Goal: Information Seeking & Learning: Learn about a topic

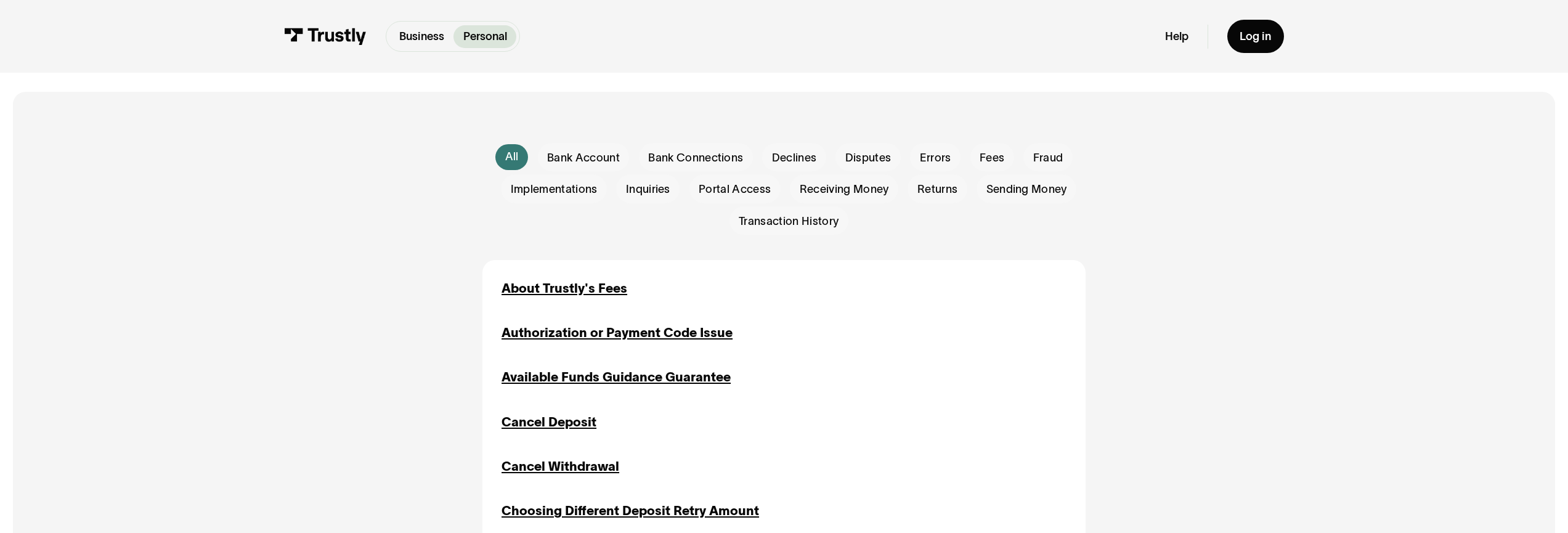
scroll to position [338, 0]
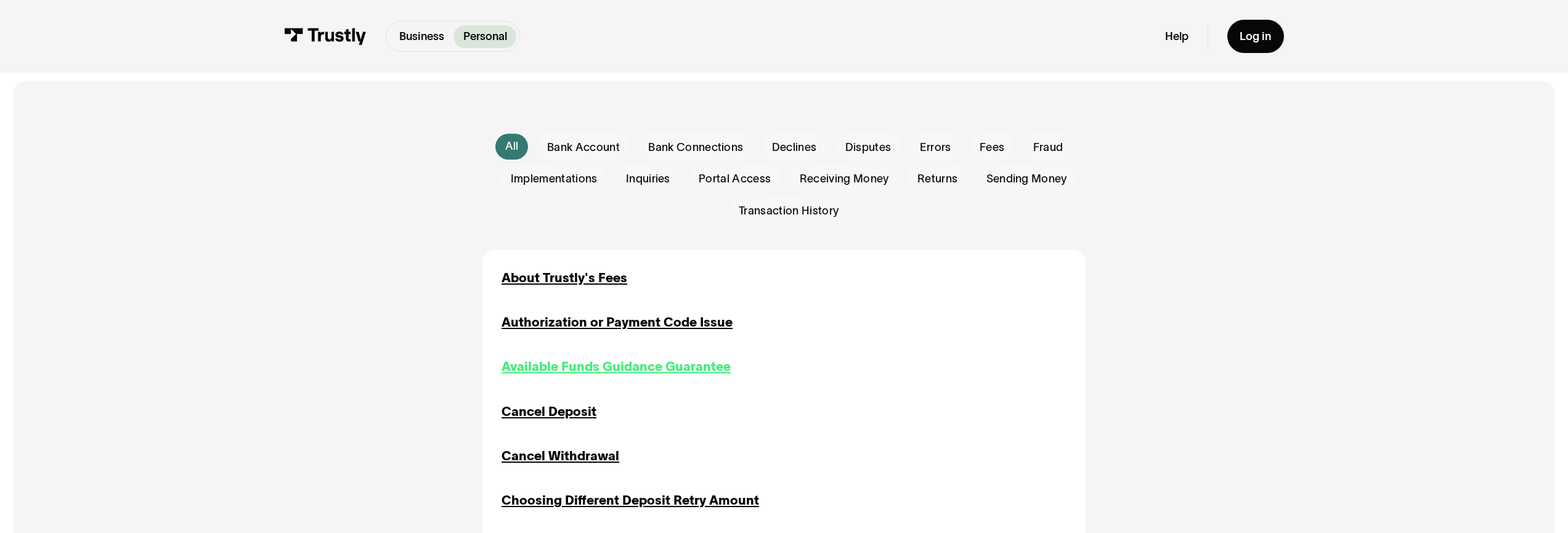
click at [607, 374] on div "Available Funds Guidance Guarantee" at bounding box center [616, 367] width 229 height 19
click at [582, 275] on div "About Trustly's Fees" at bounding box center [565, 278] width 126 height 19
click at [594, 371] on div "Available Funds Guidance Guarantee" at bounding box center [616, 367] width 229 height 19
click at [440, 34] on p "Business" at bounding box center [422, 36] width 45 height 16
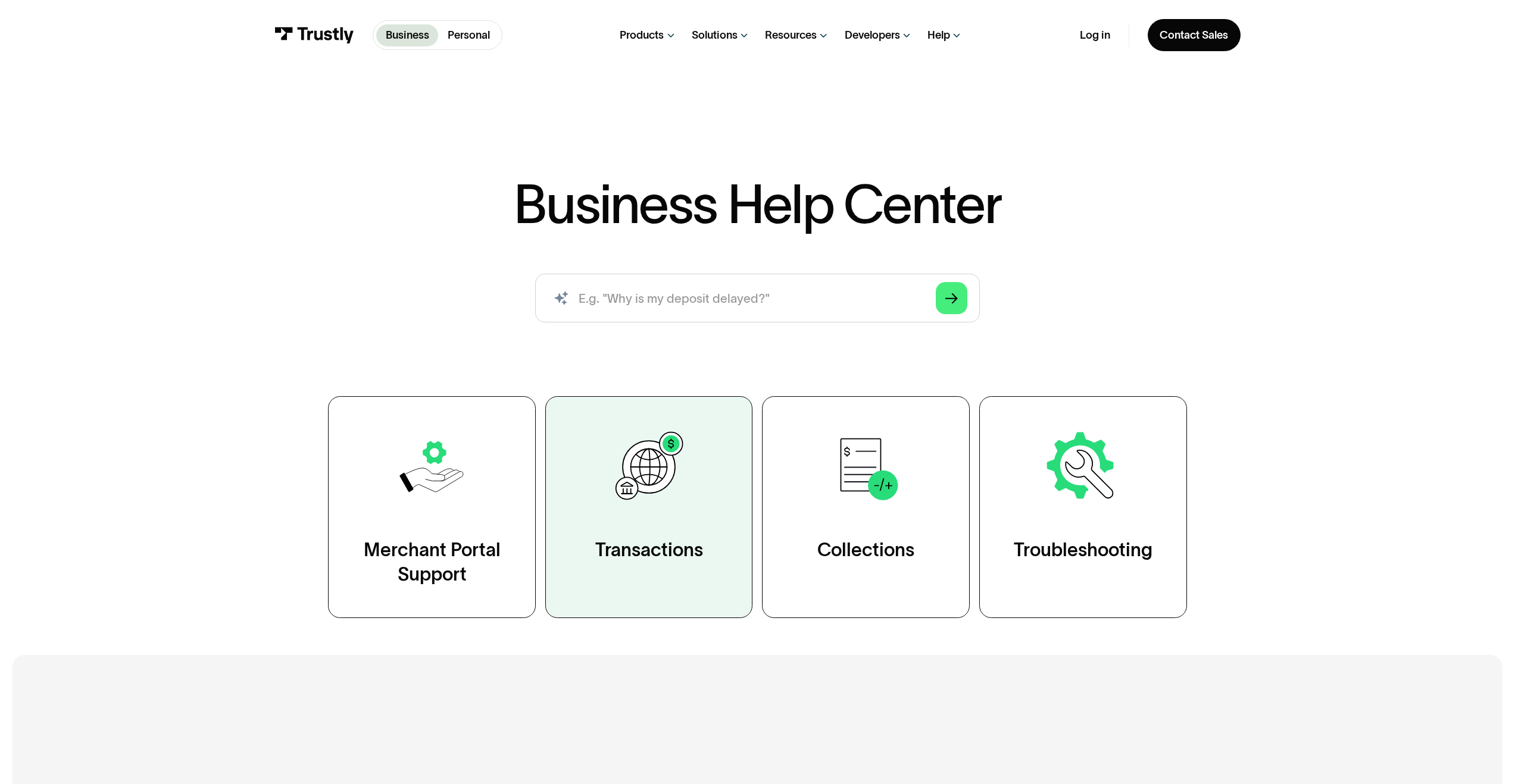
click at [654, 536] on link "Transactions" at bounding box center [649, 507] width 208 height 222
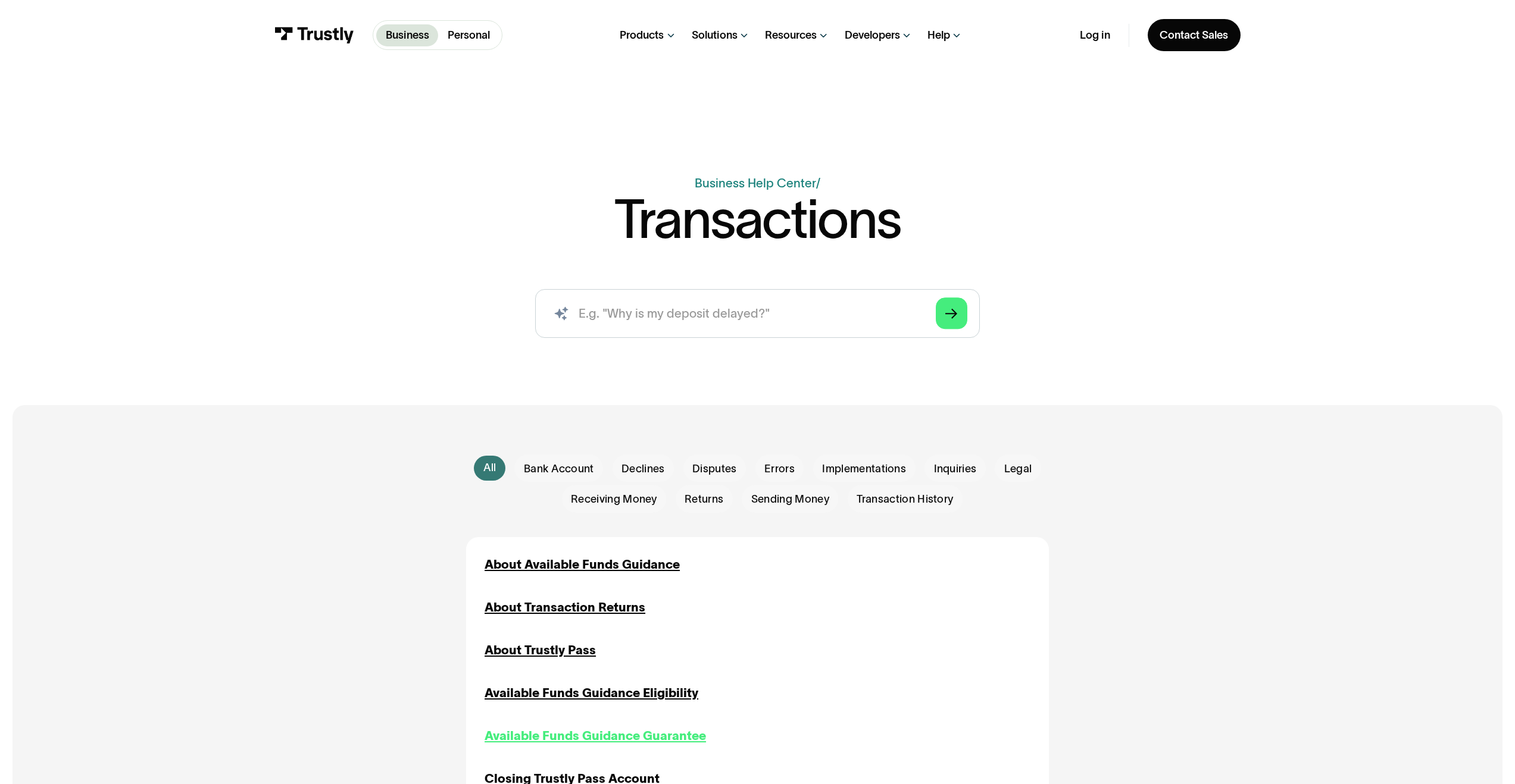
click at [618, 734] on div "Available Funds Guidance Guarantee" at bounding box center [595, 736] width 221 height 19
